Goal: Navigation & Orientation: Go to known website

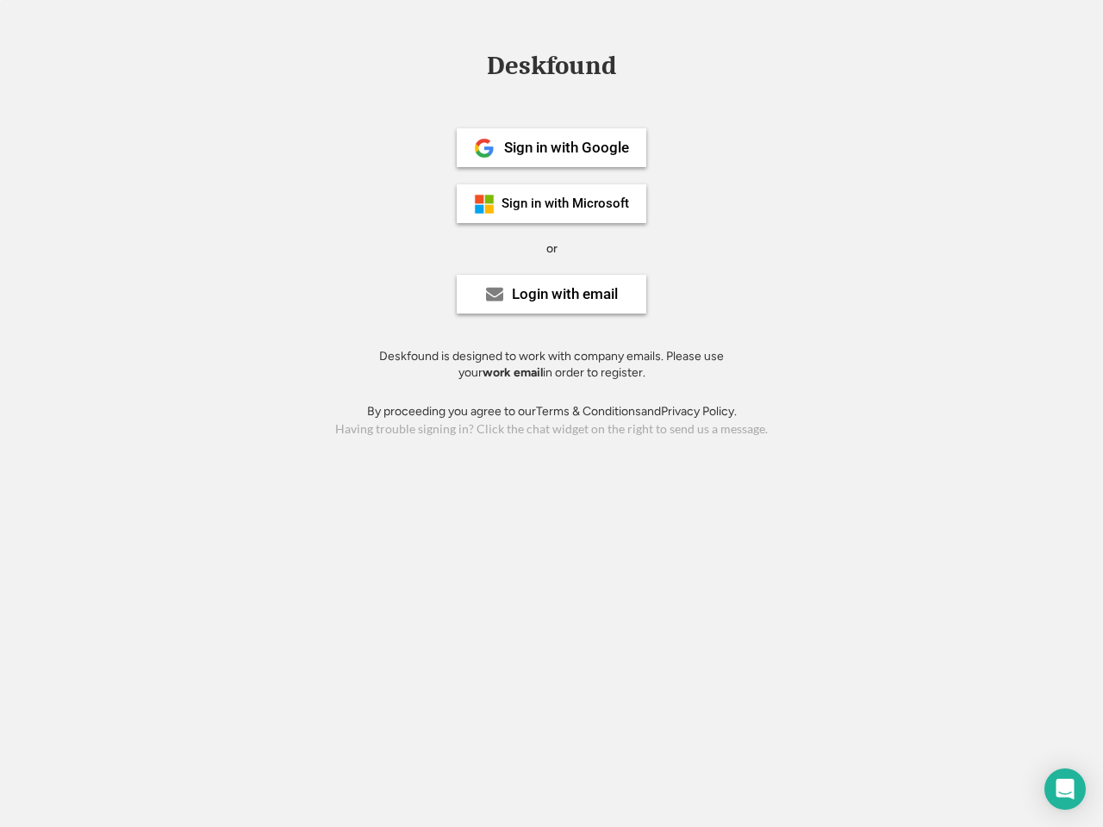
click at [552, 247] on div "or" at bounding box center [551, 248] width 11 height 17
click at [552, 69] on div "Deskfound" at bounding box center [551, 66] width 147 height 27
click at [472, 66] on div "Deskfound" at bounding box center [551, 69] width 1103 height 33
click at [552, 69] on div "Deskfound" at bounding box center [551, 66] width 147 height 27
click at [552, 248] on div "or" at bounding box center [551, 248] width 11 height 17
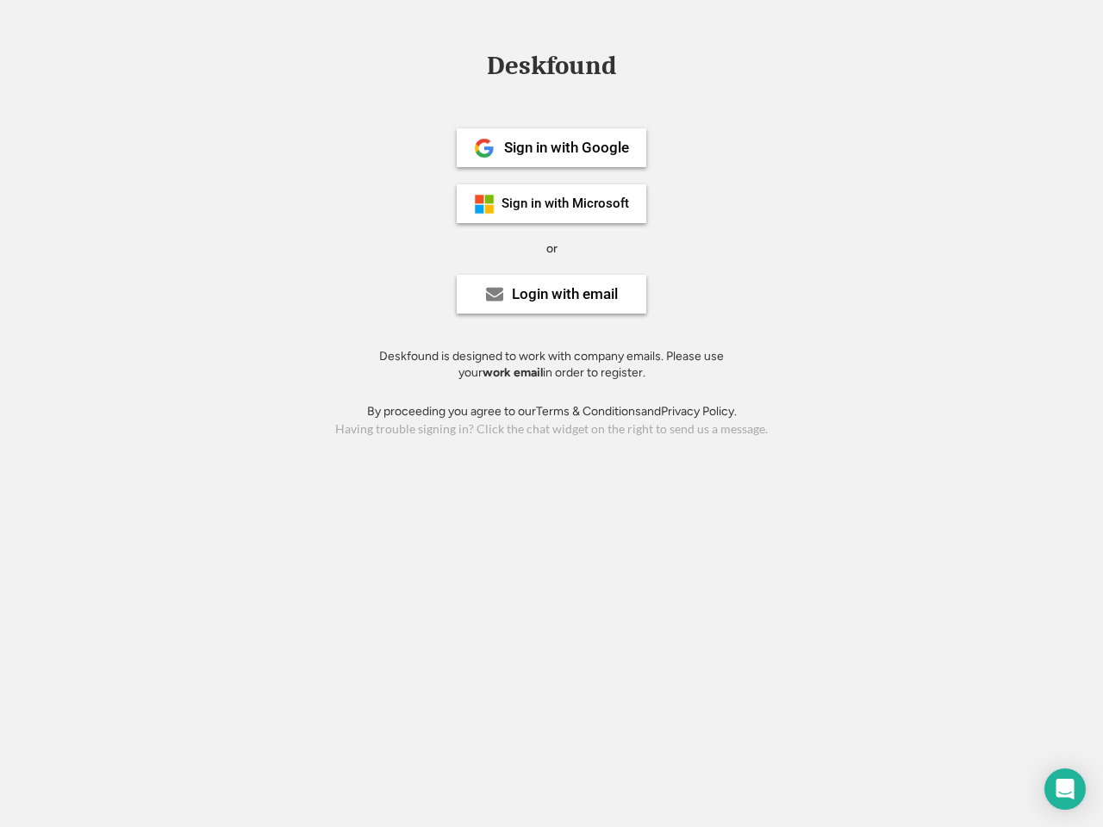
click at [552, 147] on div "Sign in with Google" at bounding box center [566, 147] width 125 height 15
click at [566, 147] on div "Sign in with Google" at bounding box center [566, 147] width 125 height 15
click at [484, 148] on img at bounding box center [484, 148] width 21 height 21
click at [552, 203] on div "Sign in with Microsoft" at bounding box center [566, 203] width 128 height 13
click at [566, 203] on div "Sign in with Microsoft" at bounding box center [566, 203] width 128 height 13
